Goal: Information Seeking & Learning: Compare options

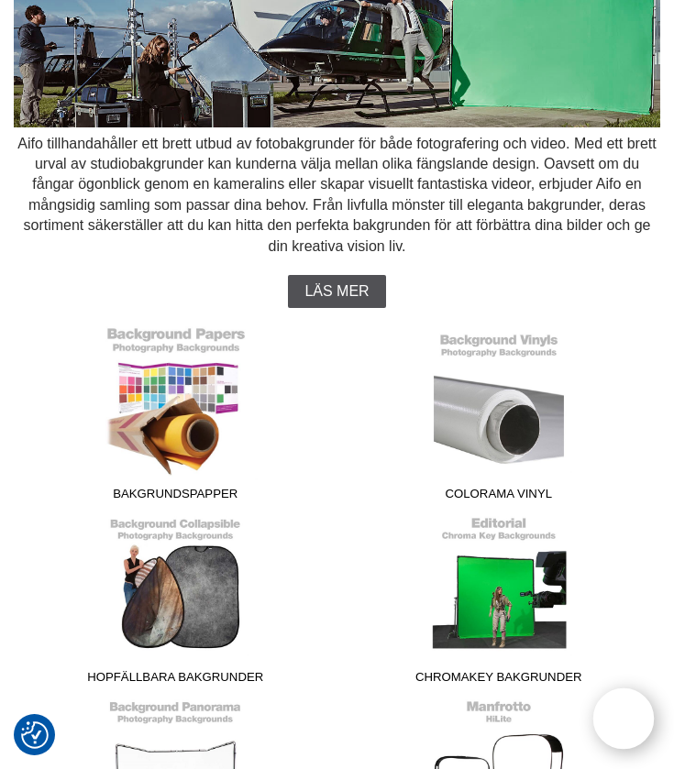
scroll to position [207, 0]
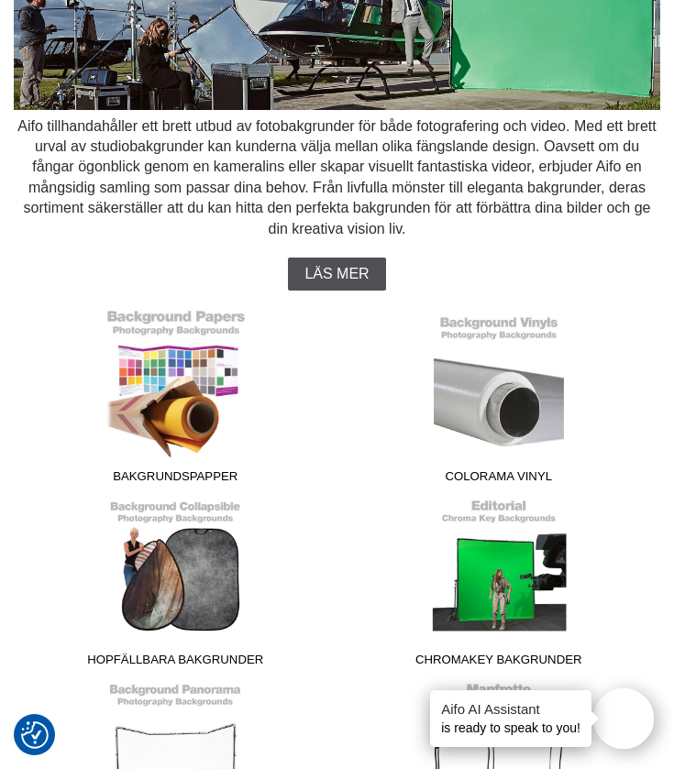
click at [178, 403] on link "Bakgrundspapper" at bounding box center [176, 400] width 301 height 183
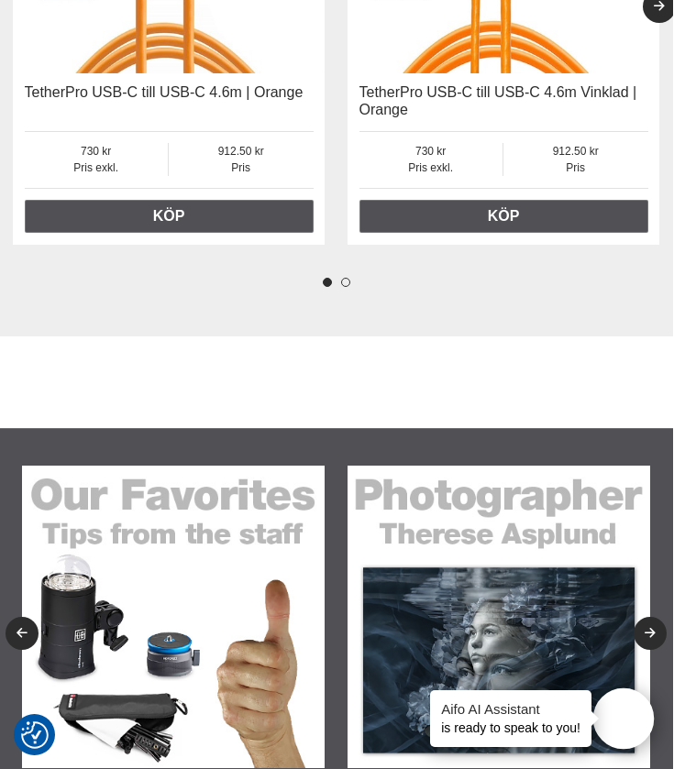
scroll to position [8351, 1]
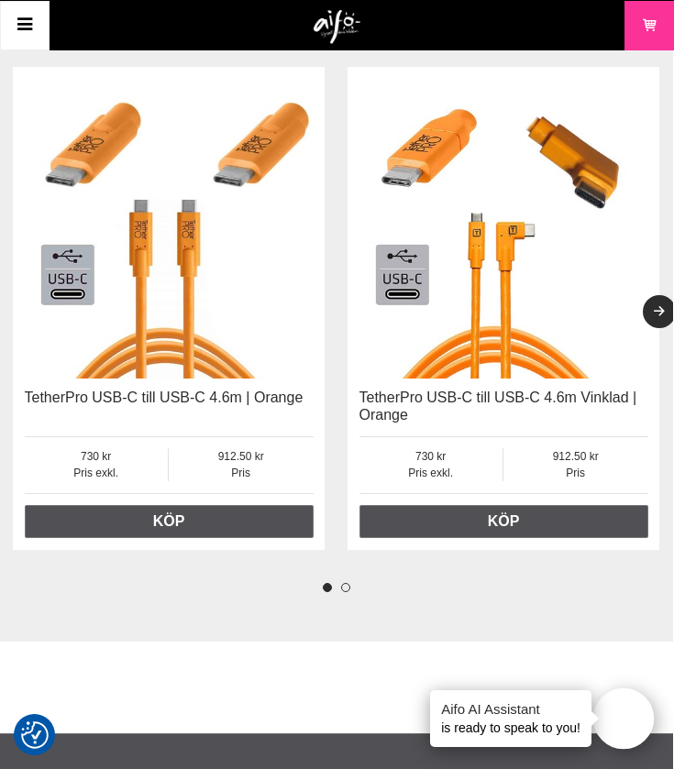
click at [341, 583] on button "2" at bounding box center [345, 587] width 9 height 9
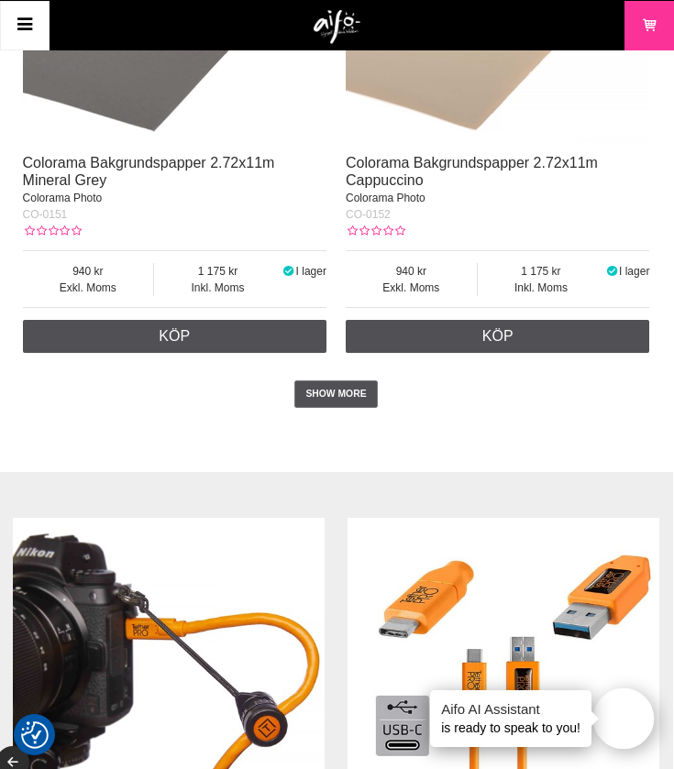
scroll to position [7625, 1]
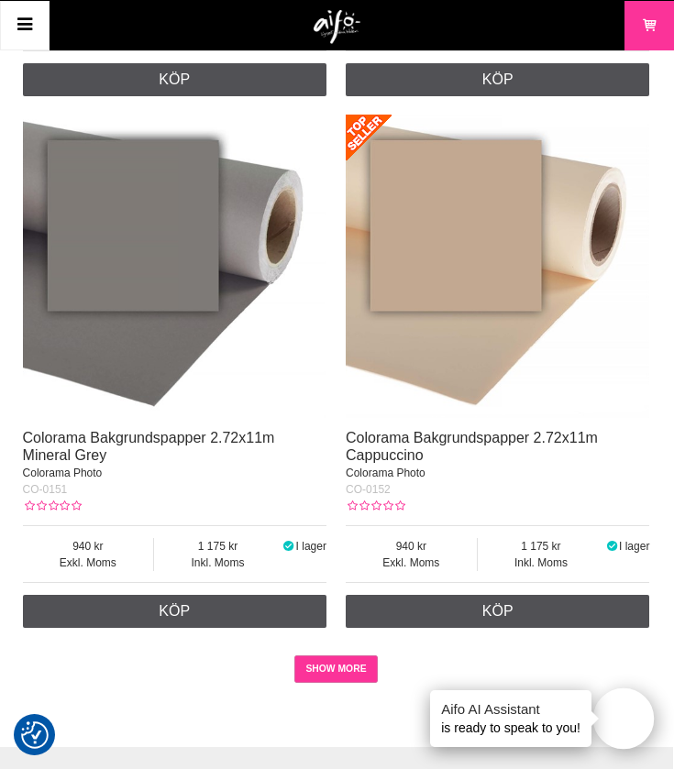
click at [358, 666] on link "SHOW MORE" at bounding box center [335, 670] width 83 height 28
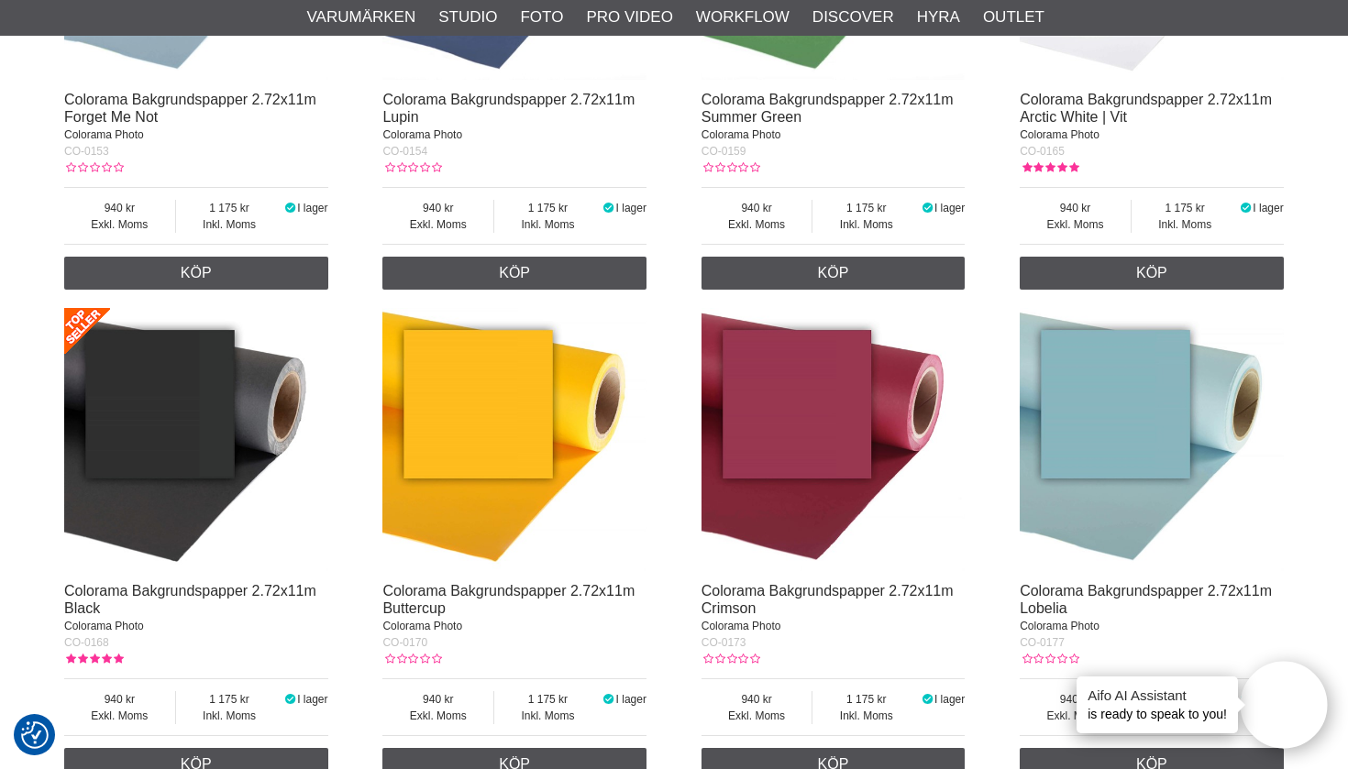
scroll to position [4443, 0]
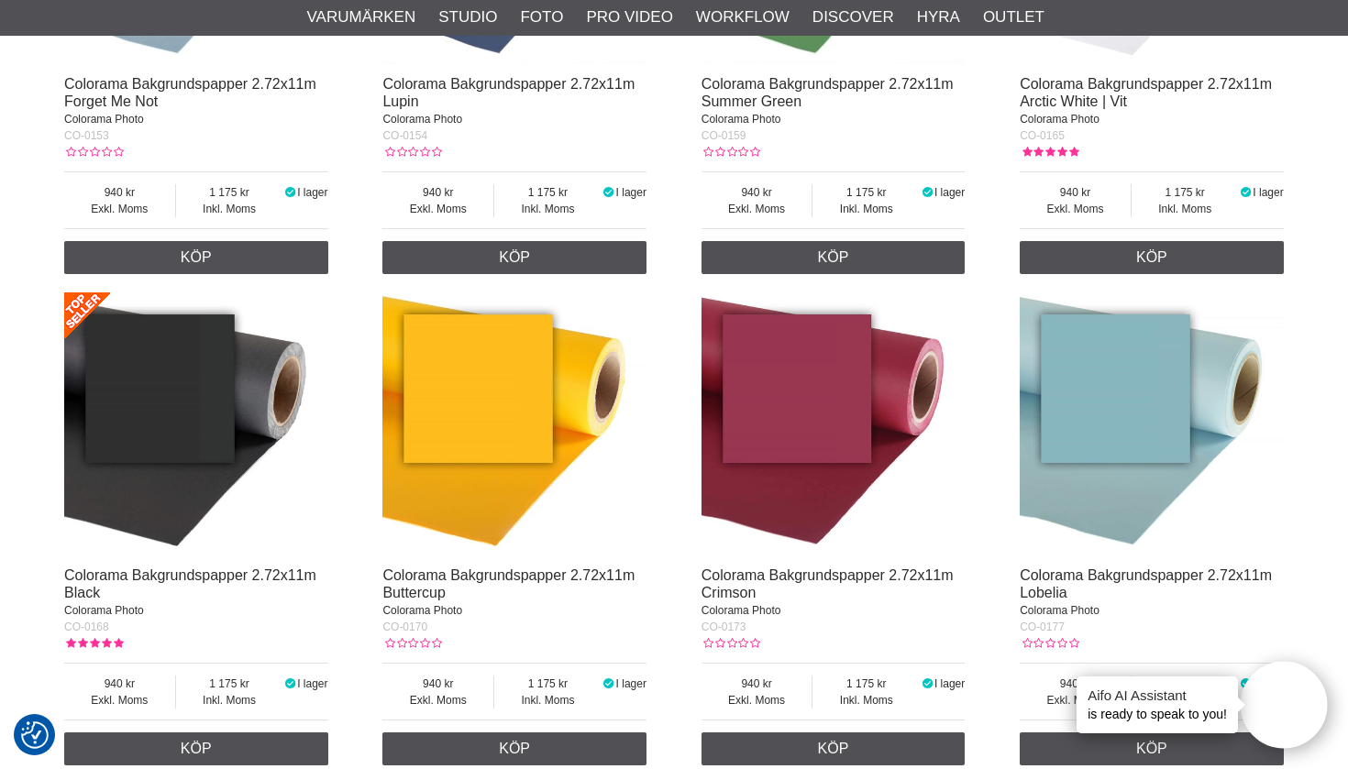
click at [484, 429] on img at bounding box center [514, 424] width 264 height 264
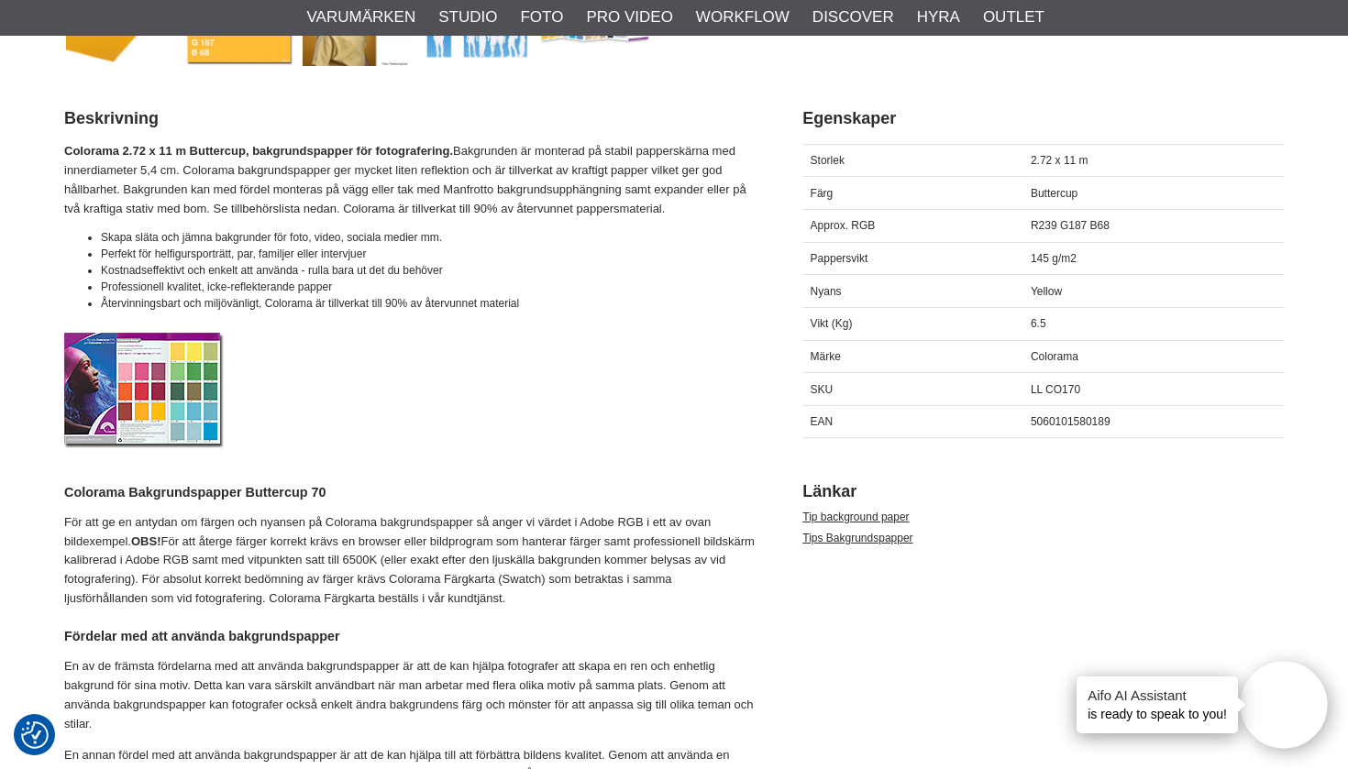
scroll to position [831, 0]
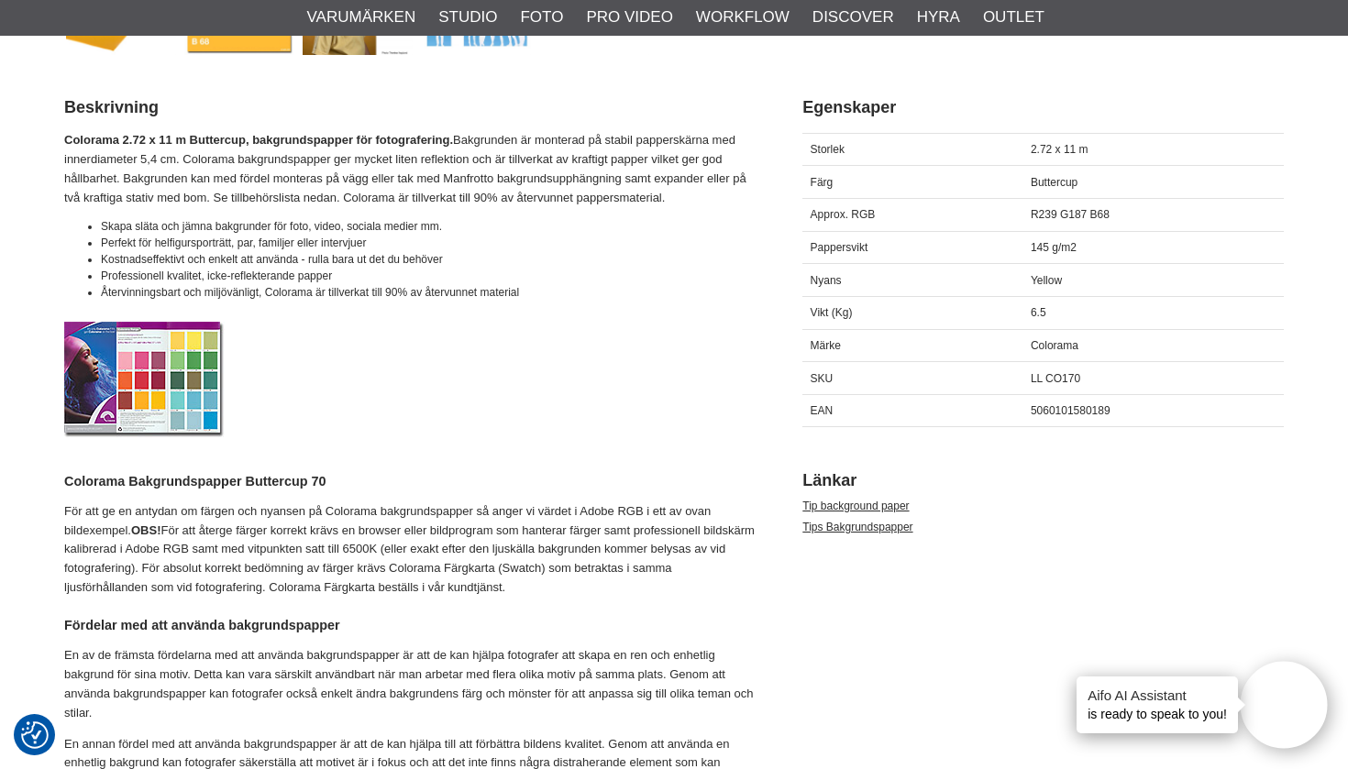
click at [185, 481] on h4 "Colorama Bakgrundspapper Buttercup 70" at bounding box center [410, 481] width 692 height 18
click at [184, 481] on h4 "Colorama Bakgrundspapper Buttercup 70" at bounding box center [410, 481] width 692 height 18
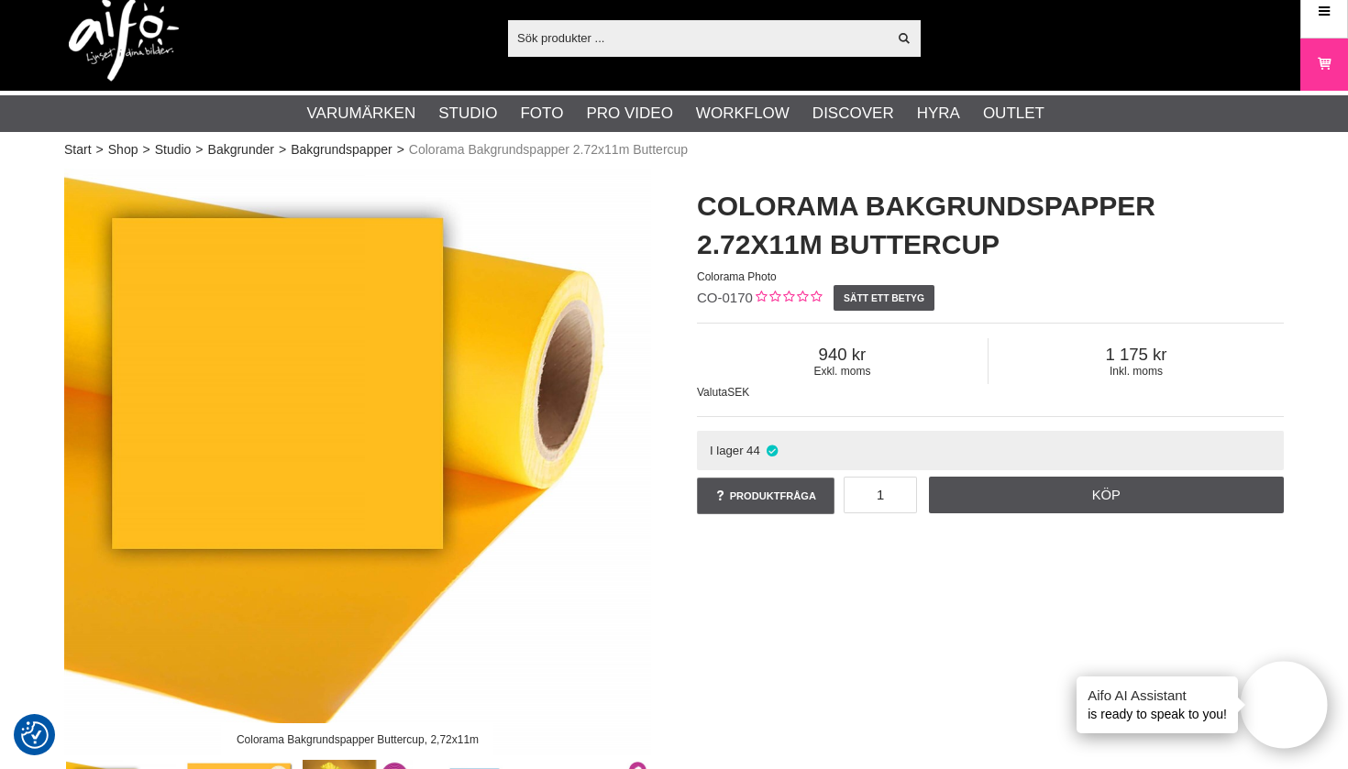
scroll to position [0, 0]
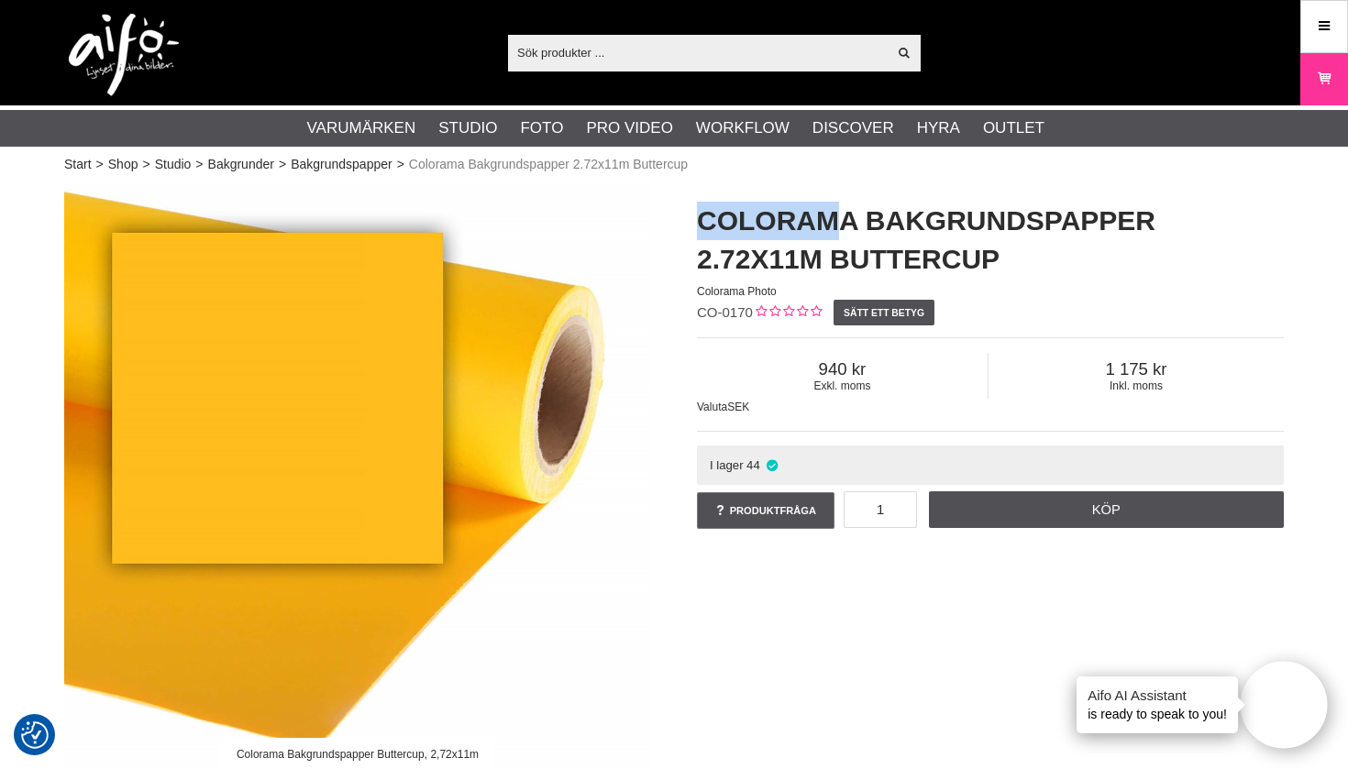
drag, startPoint x: 698, startPoint y: 217, endPoint x: 841, endPoint y: 224, distance: 143.2
click at [841, 224] on h1 "Colorama Bakgrundspapper 2.72x11m Buttercup" at bounding box center [990, 240] width 587 height 77
click at [347, 164] on link "Bakgrundspapper" at bounding box center [342, 164] width 102 height 19
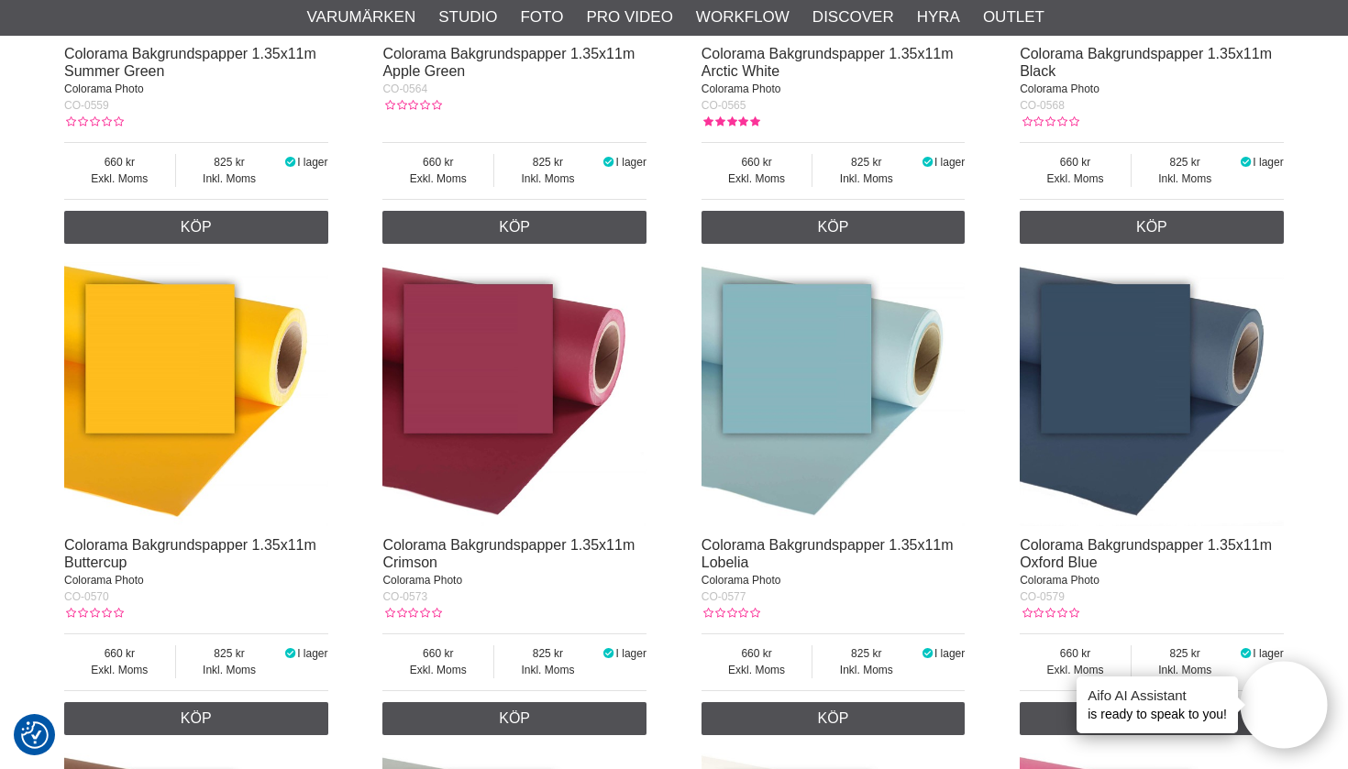
scroll to position [12846, 0]
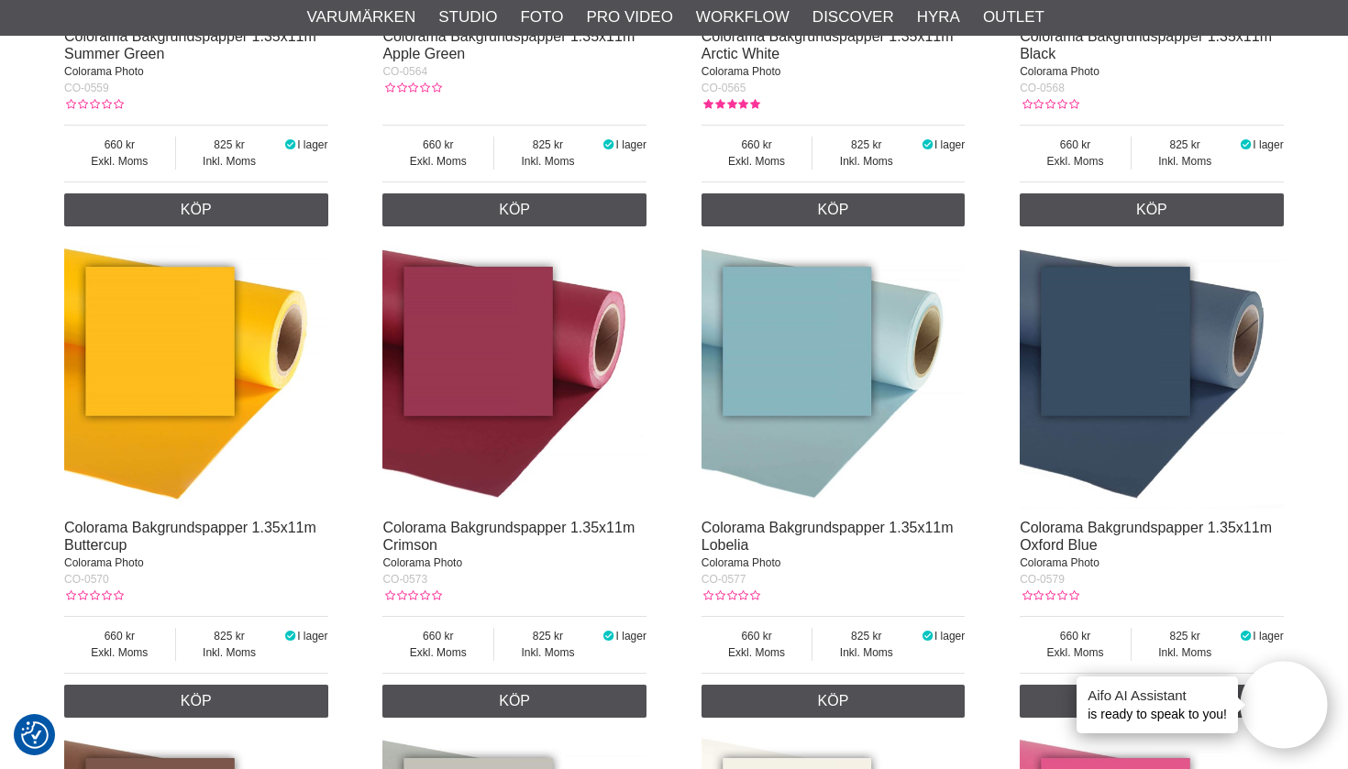
click at [160, 419] on img at bounding box center [196, 377] width 264 height 264
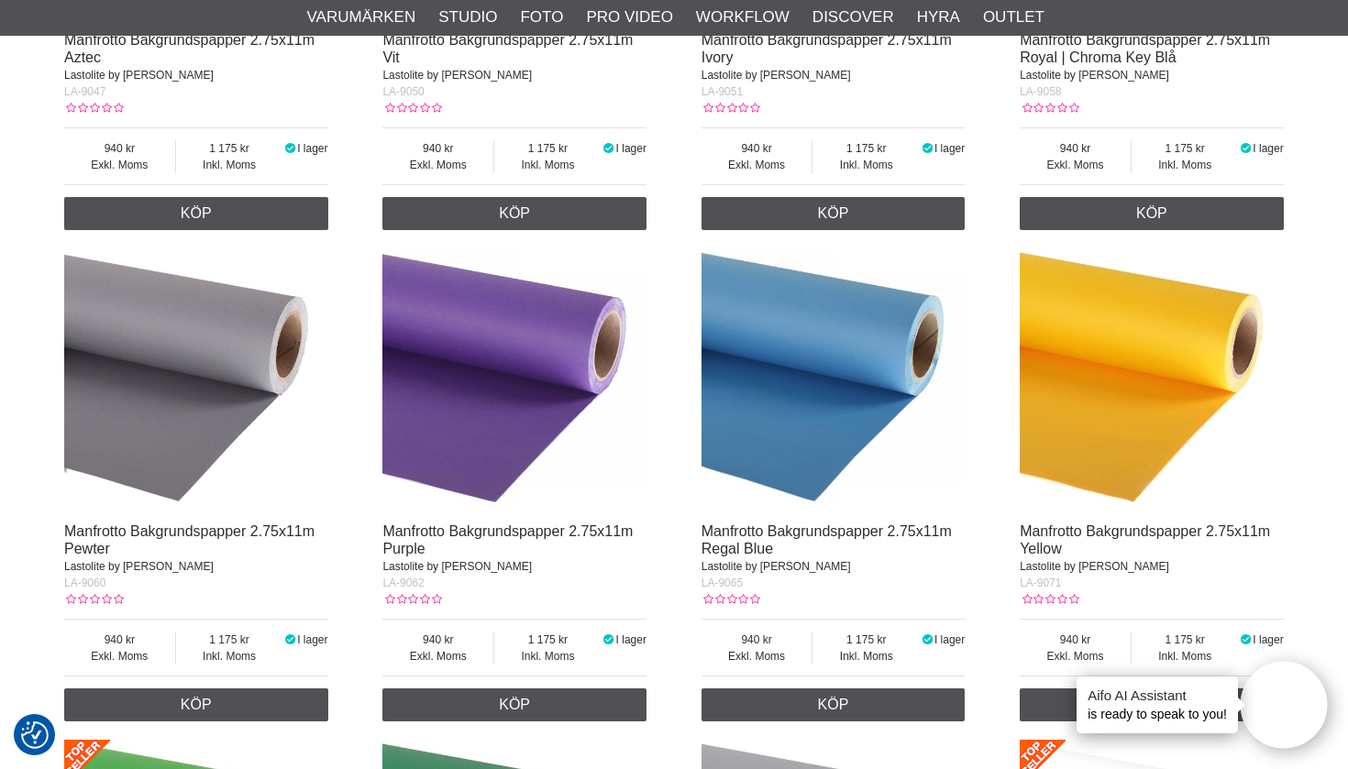
scroll to position [19730, 0]
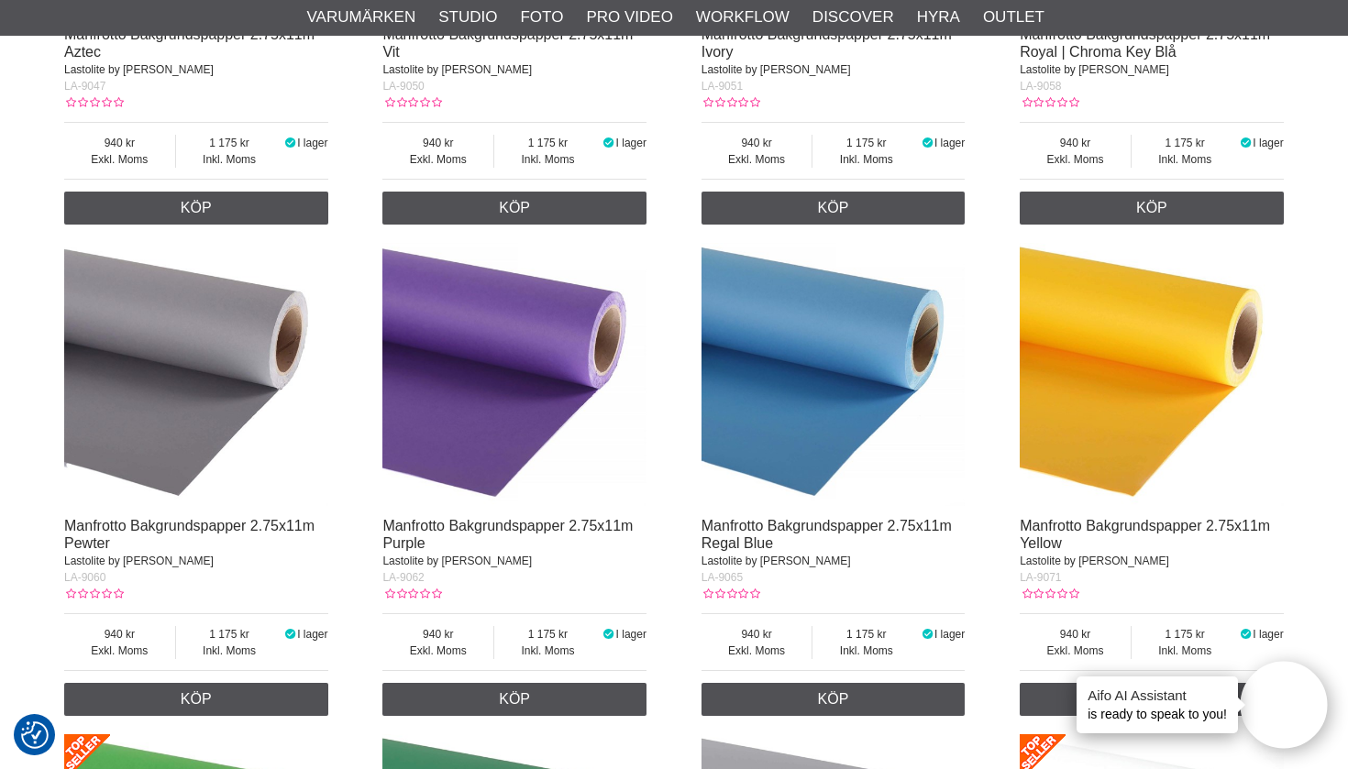
click at [1142, 360] on img at bounding box center [1152, 375] width 264 height 264
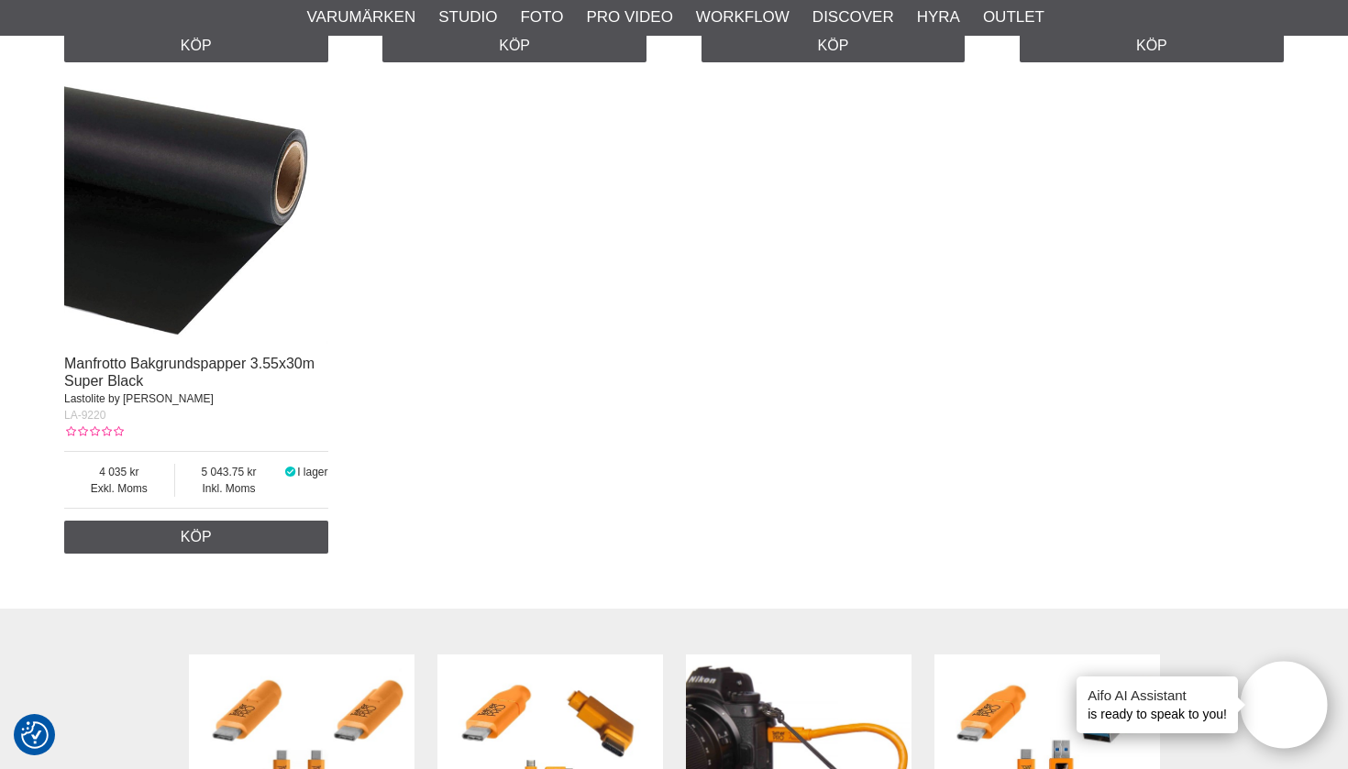
scroll to position [20909, 0]
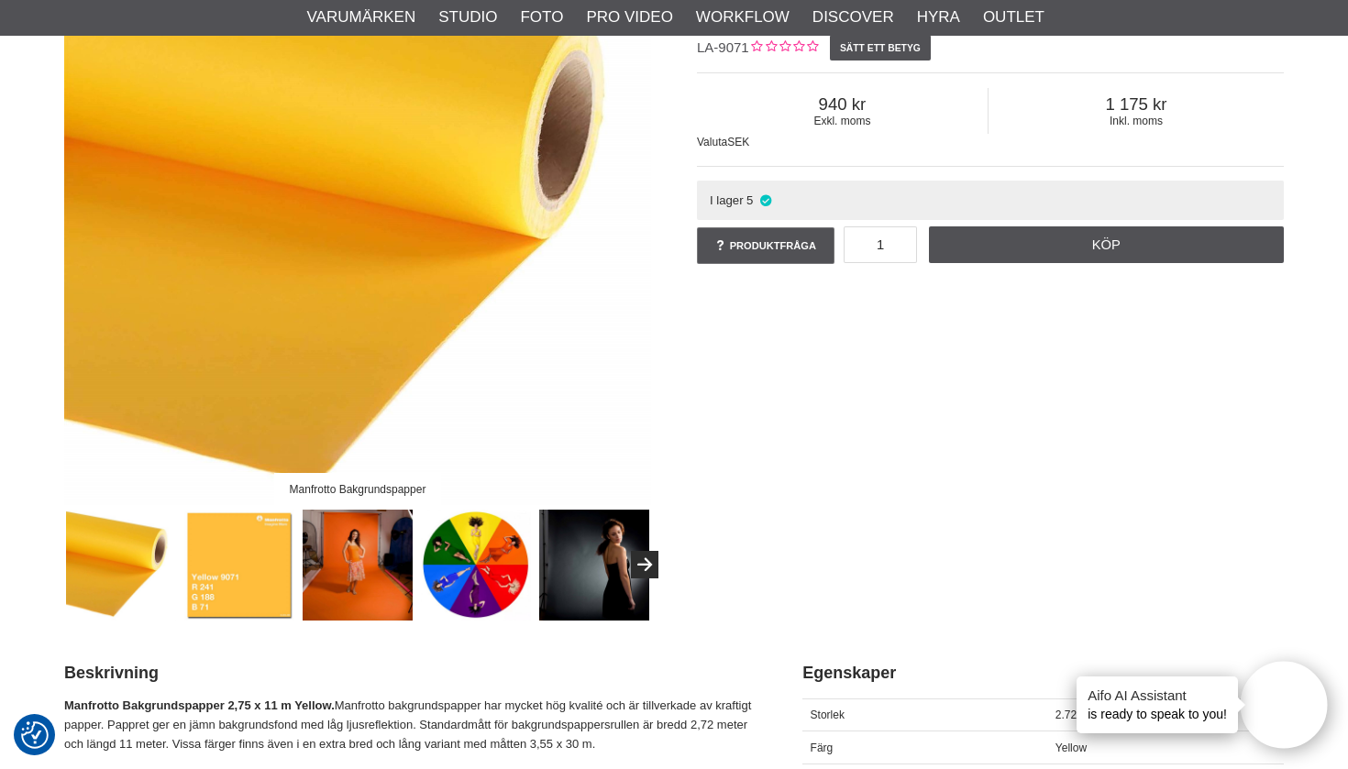
scroll to position [267, 0]
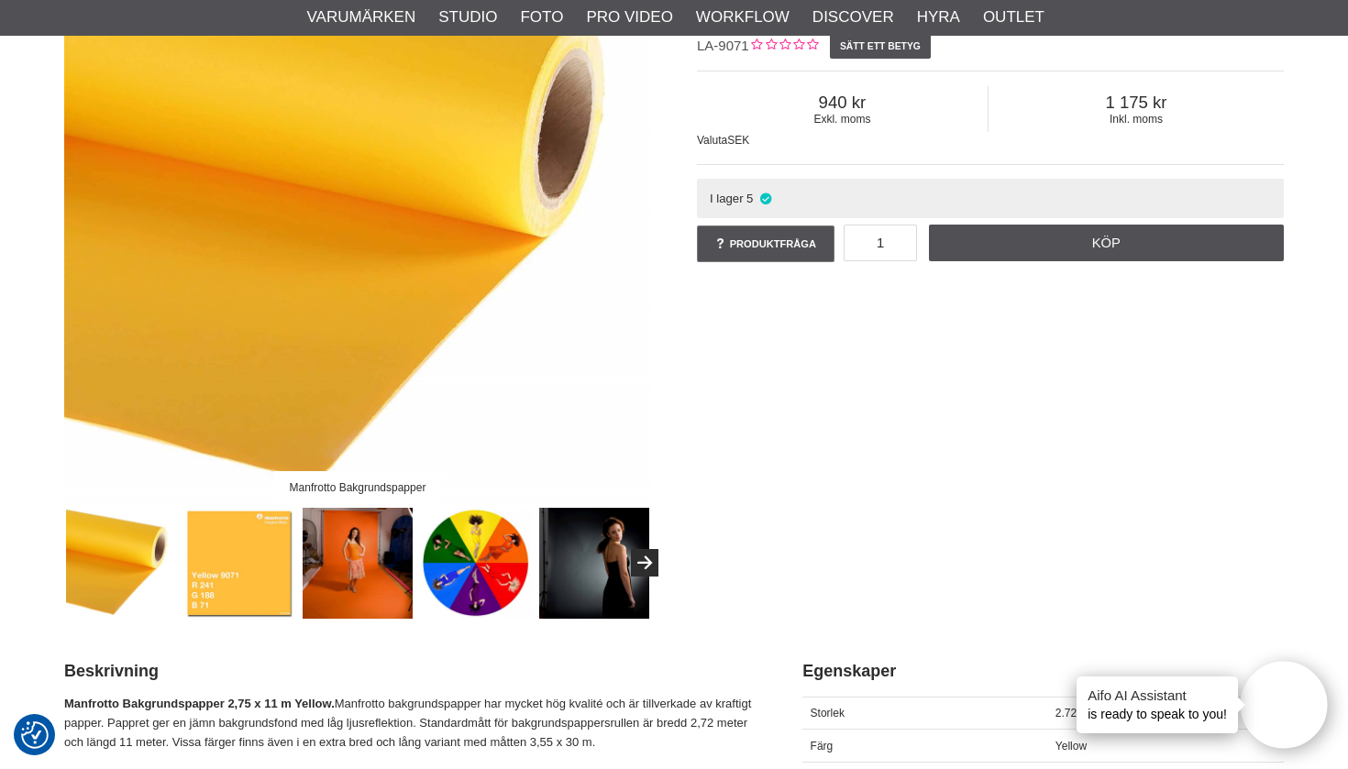
click at [451, 589] on img at bounding box center [476, 563] width 111 height 111
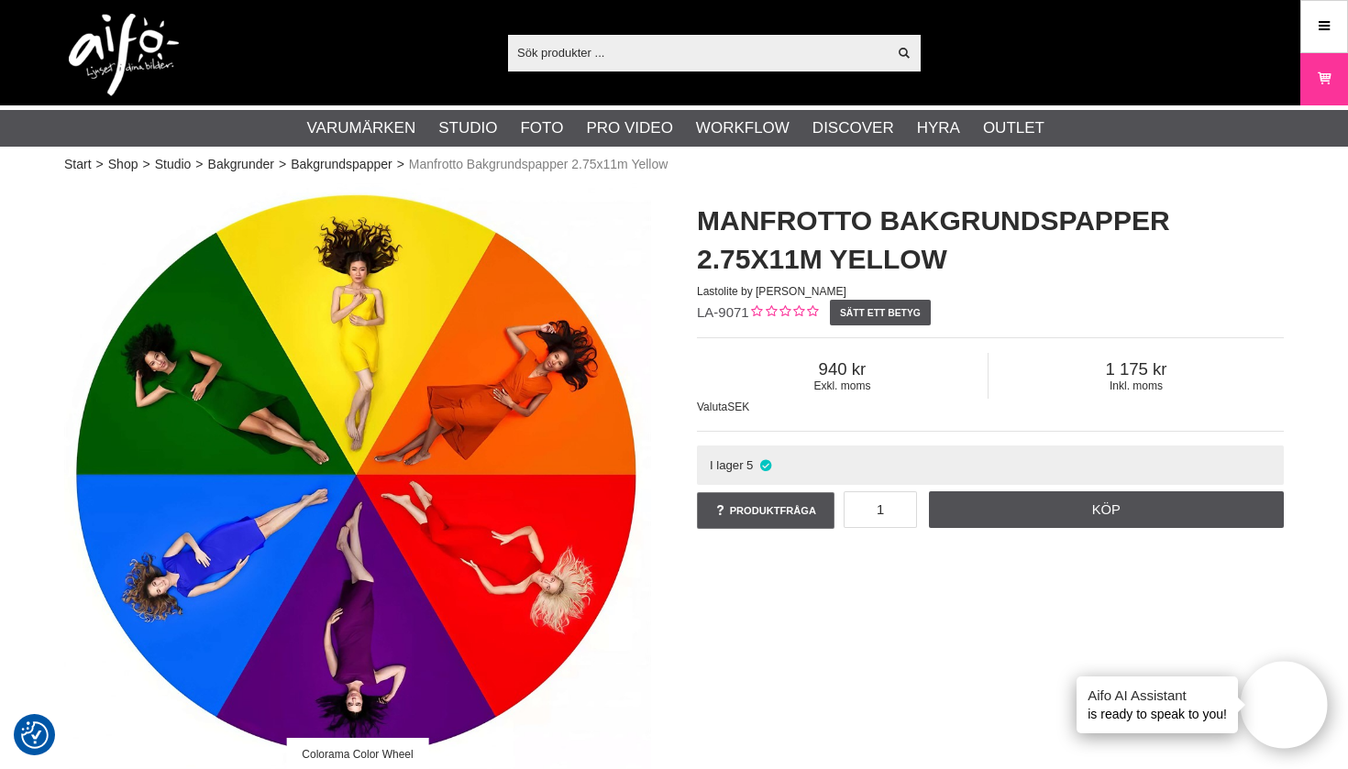
scroll to position [0, 0]
